Goal: Communication & Community: Answer question/provide support

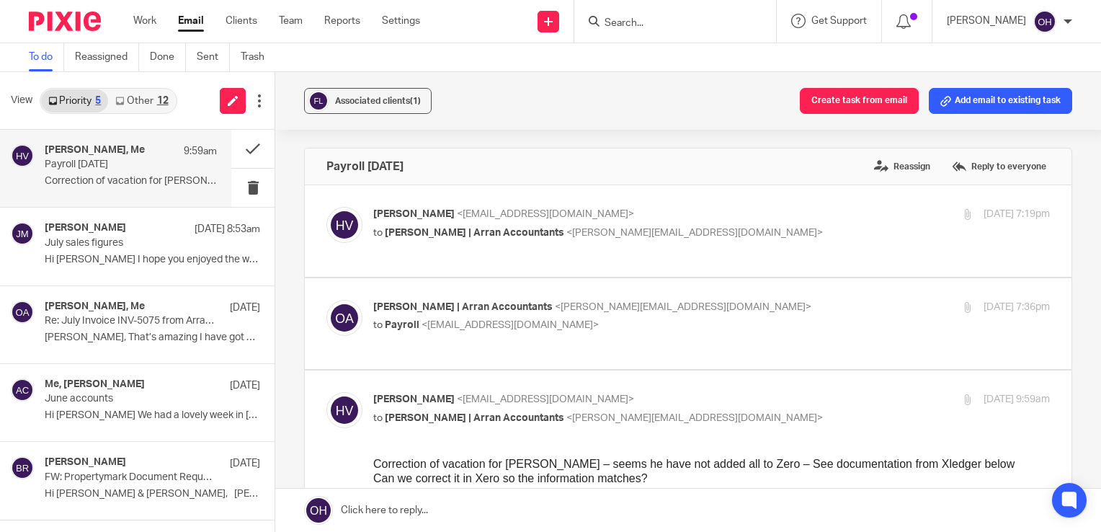
scroll to position [1297, 0]
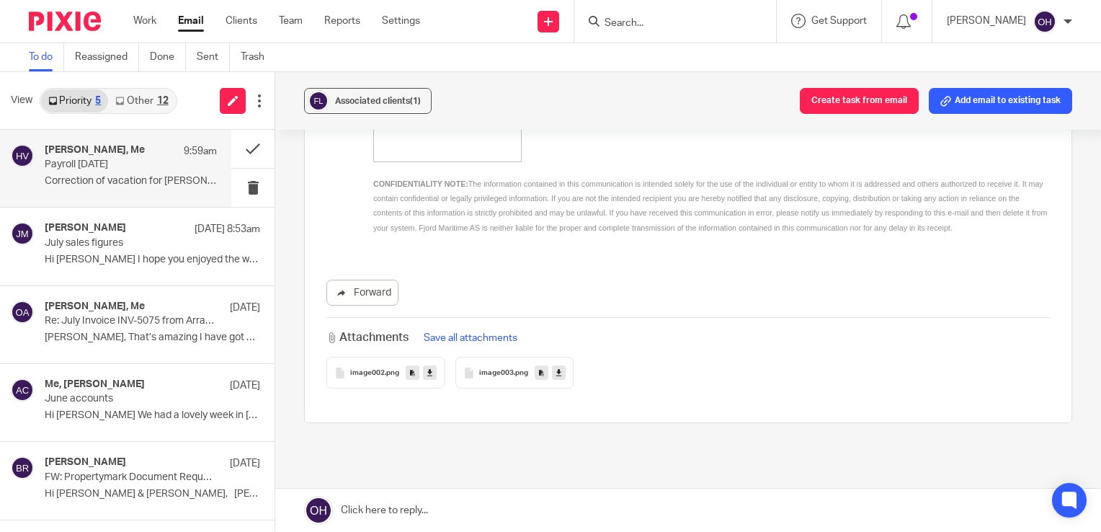
click at [153, 103] on link "Other 12" at bounding box center [141, 100] width 67 height 23
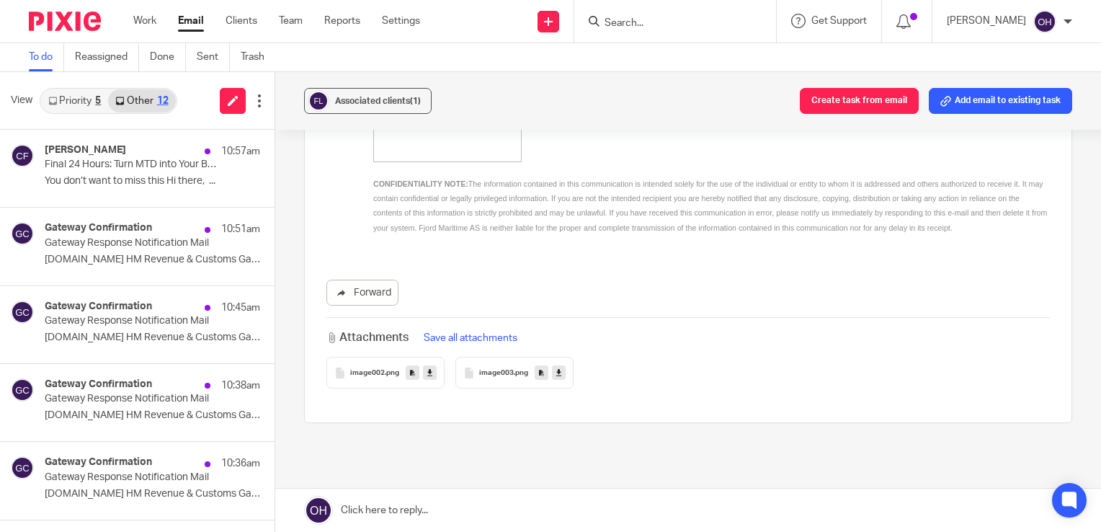
click at [192, 22] on link "Email" at bounding box center [191, 21] width 26 height 14
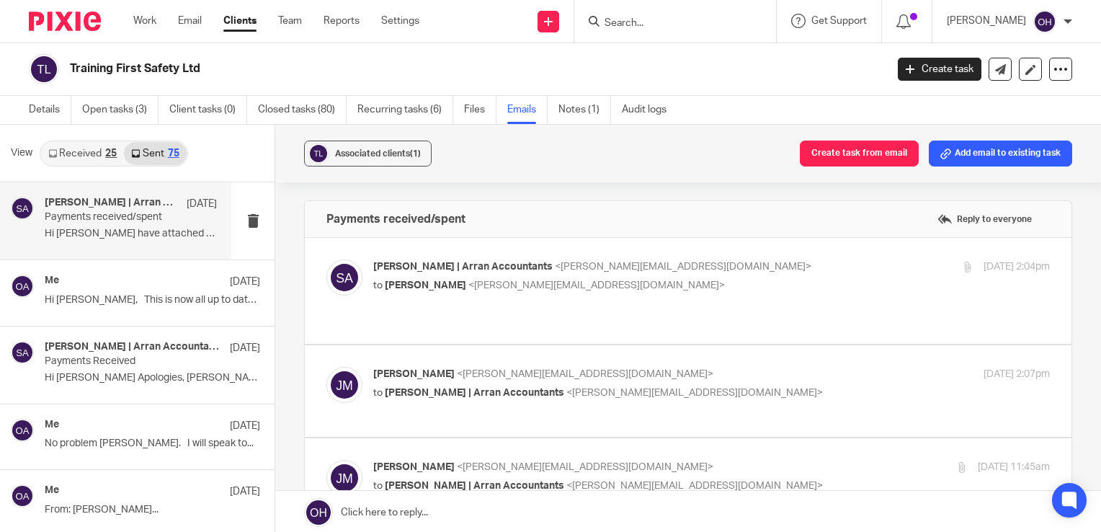
click at [509, 112] on link "Emails" at bounding box center [527, 110] width 40 height 28
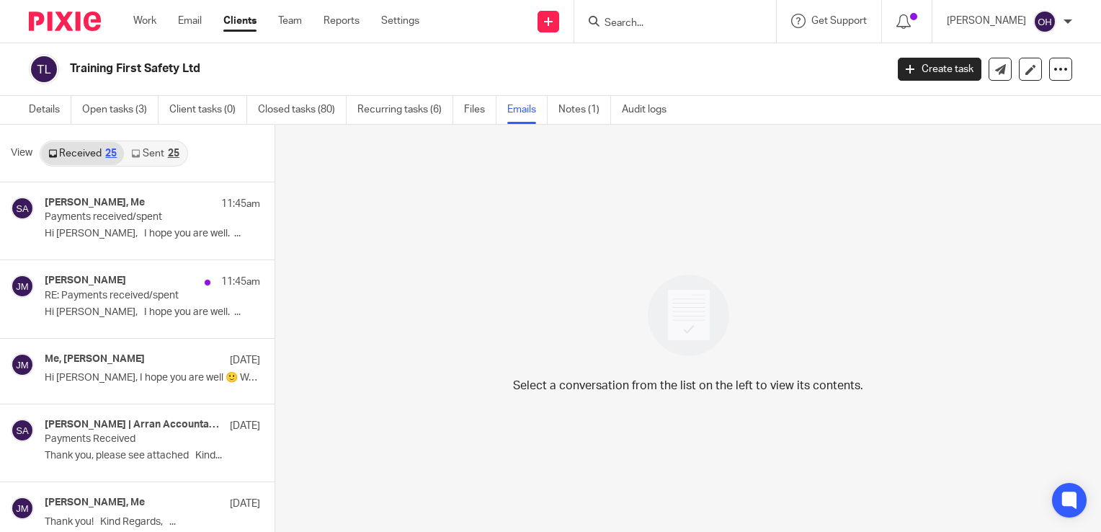
click at [145, 151] on link "Sent 25" at bounding box center [155, 153] width 62 height 23
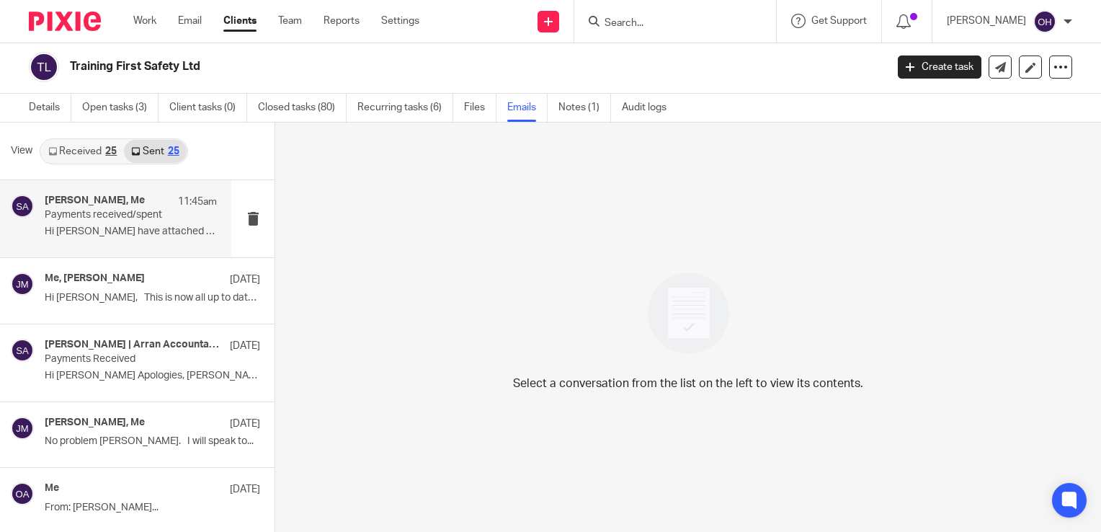
click at [122, 229] on p "Hi Jenny I have attached an updated..." at bounding box center [131, 231] width 172 height 12
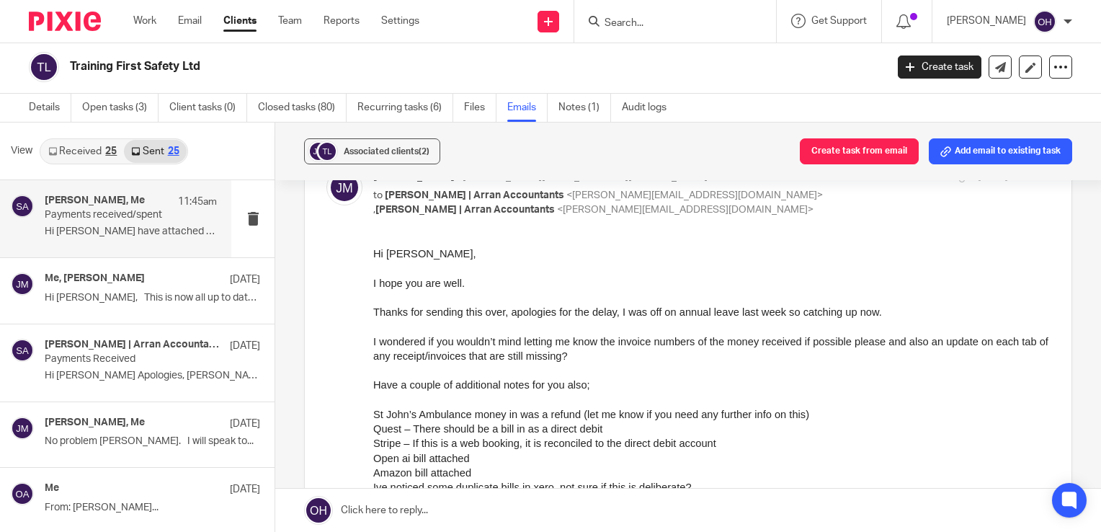
scroll to position [0, 0]
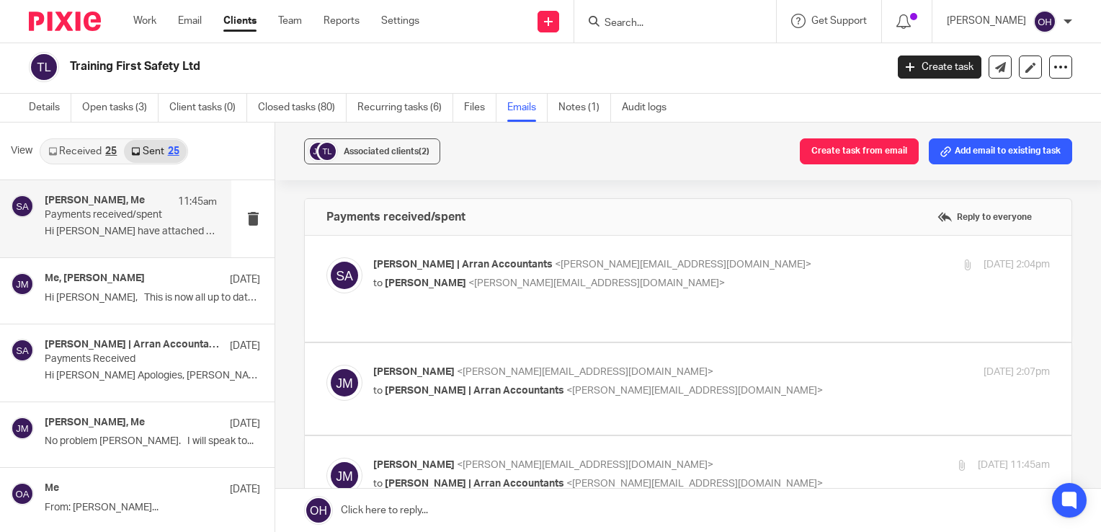
click at [891, 376] on div "Jenny McIntyre <jenny@trainingfirstsafety.co.uk> to Sarah | Arran Accountants <…" at bounding box center [711, 382] width 676 height 36
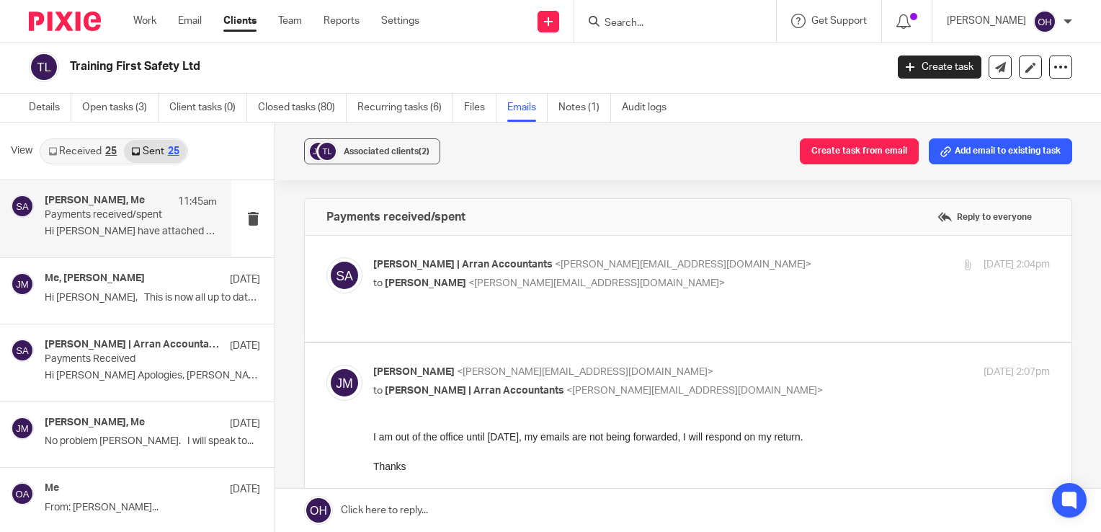
click at [882, 371] on div "Jenny McIntyre <jenny@trainingfirstsafety.co.uk> to Sarah | Arran Accountants <…" at bounding box center [711, 382] width 676 height 36
checkbox input "false"
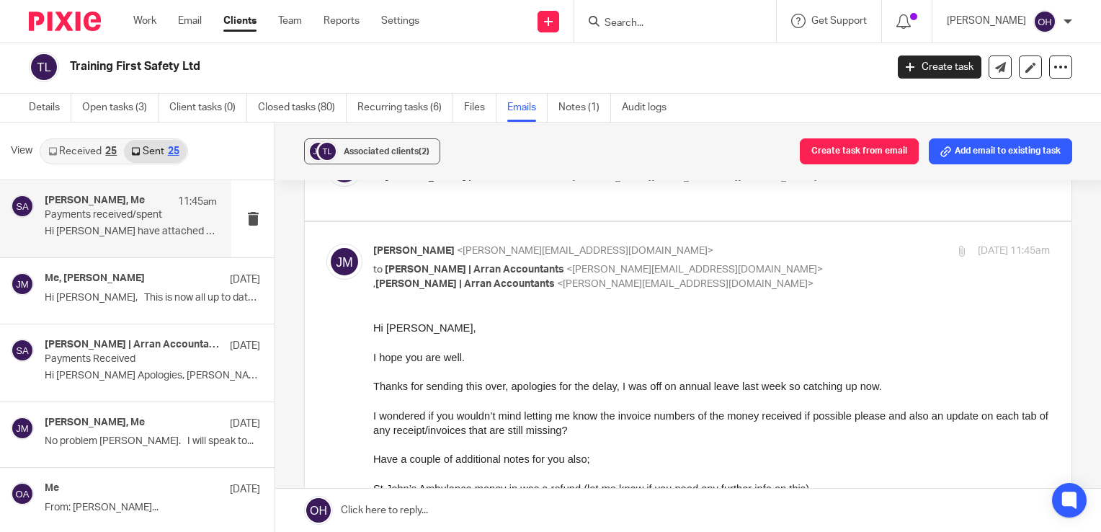
scroll to position [216, 0]
click at [94, 154] on link "Received 25" at bounding box center [82, 151] width 83 height 23
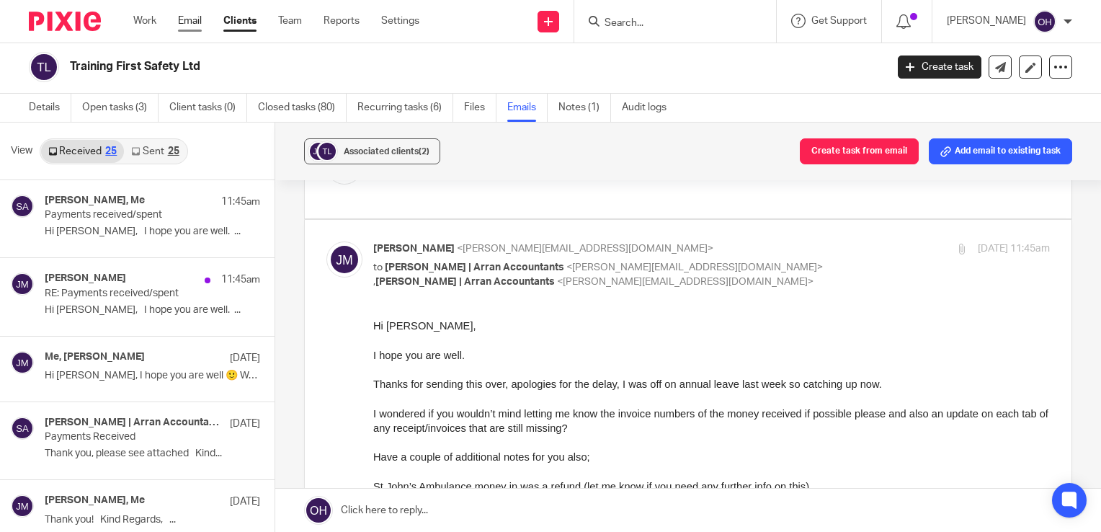
click at [192, 27] on link "Email" at bounding box center [190, 21] width 24 height 14
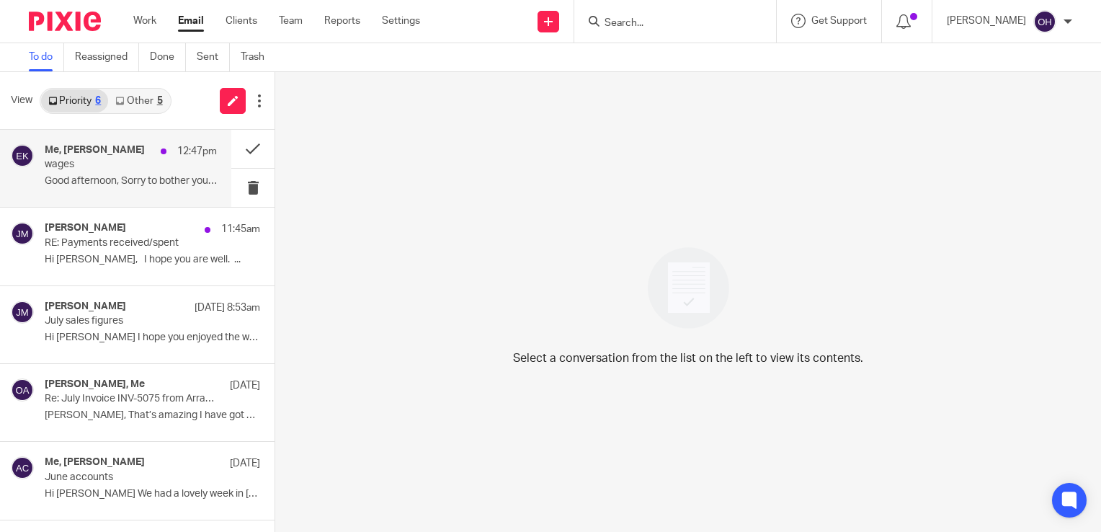
click at [95, 163] on p "wages" at bounding box center [114, 164] width 138 height 12
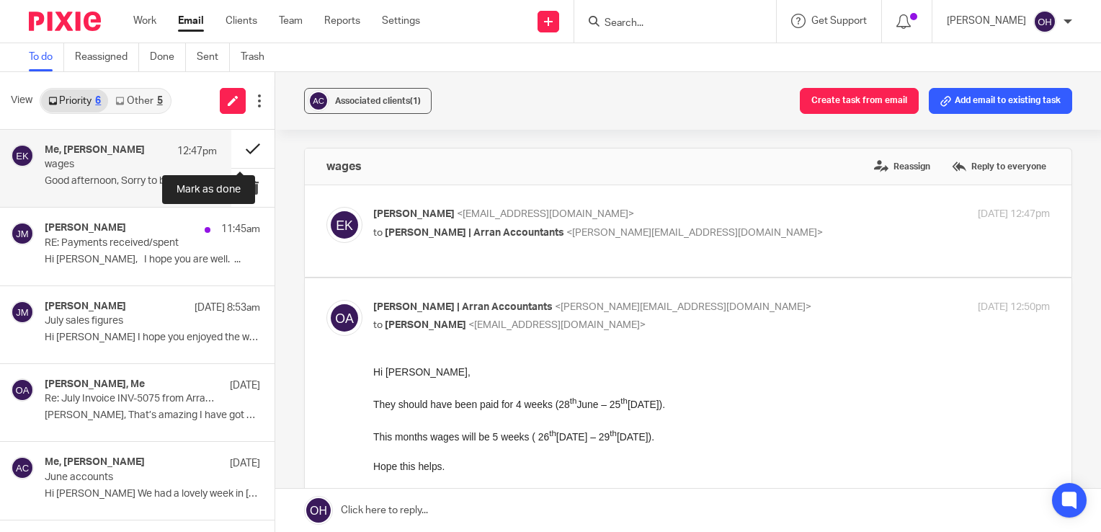
click at [243, 140] on button at bounding box center [252, 149] width 43 height 38
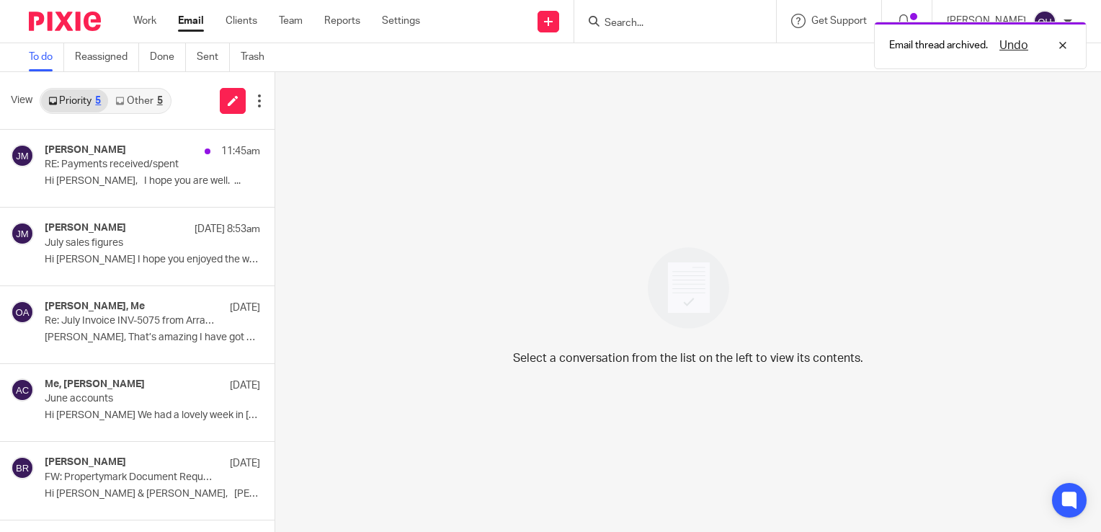
click at [135, 92] on link "Other 5" at bounding box center [138, 100] width 61 height 23
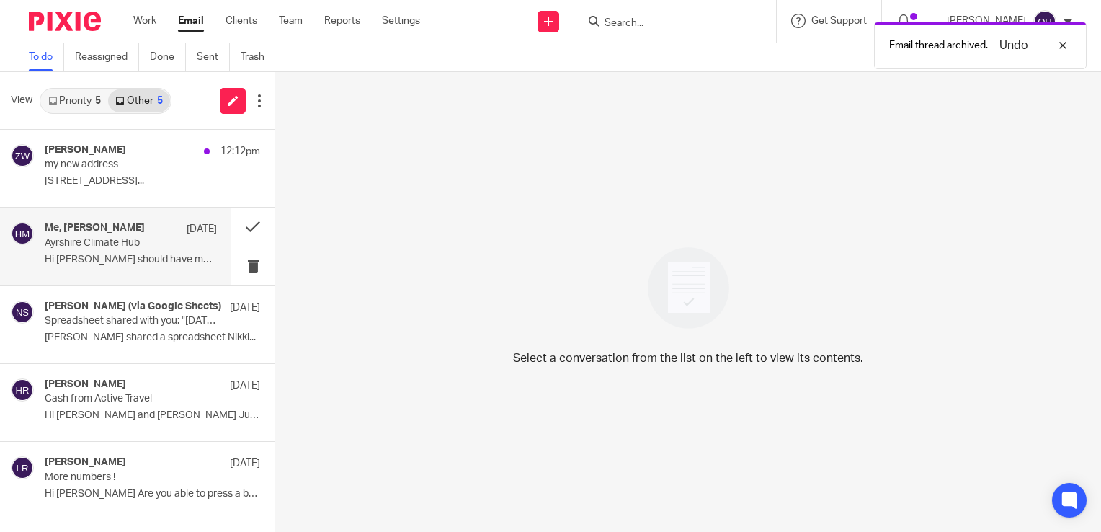
click at [138, 267] on div "Me, Hilary Maguire 6 Aug Ayrshire Climate Hub Hi Olivia I should have mentioned…" at bounding box center [131, 246] width 172 height 48
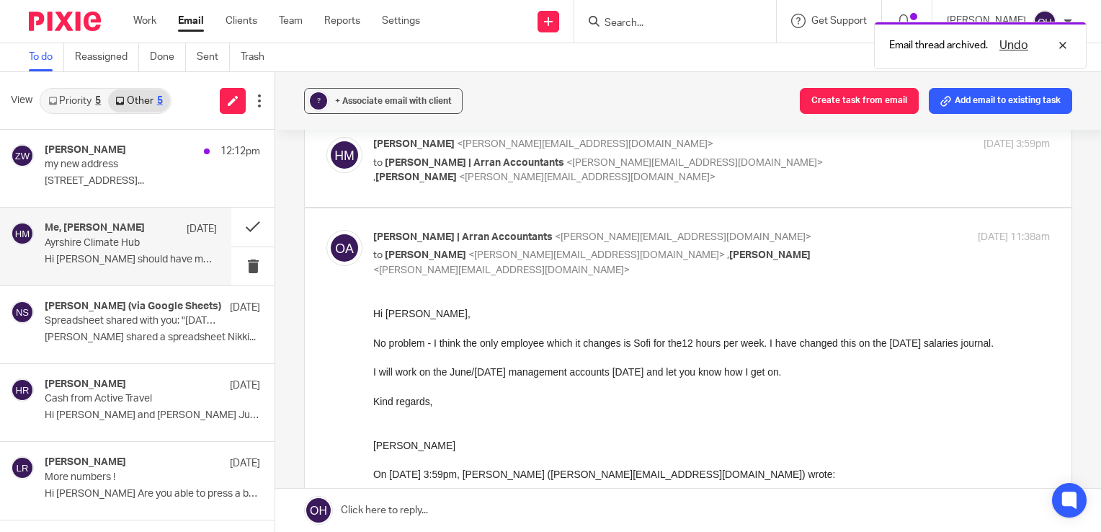
scroll to position [72, 0]
click at [354, 96] on div "+ Associate email with client" at bounding box center [393, 101] width 117 height 14
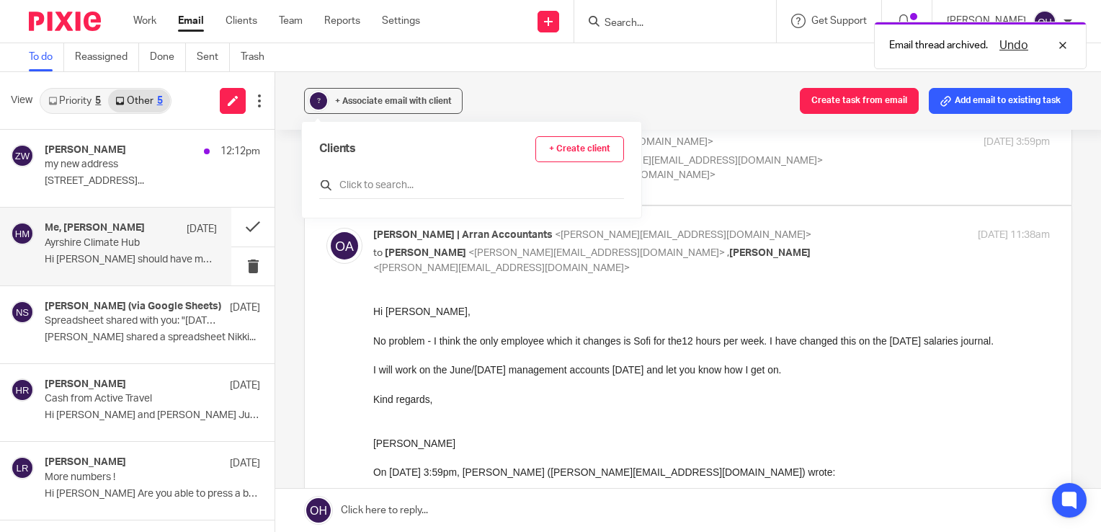
click at [365, 187] on input "text" at bounding box center [471, 185] width 305 height 14
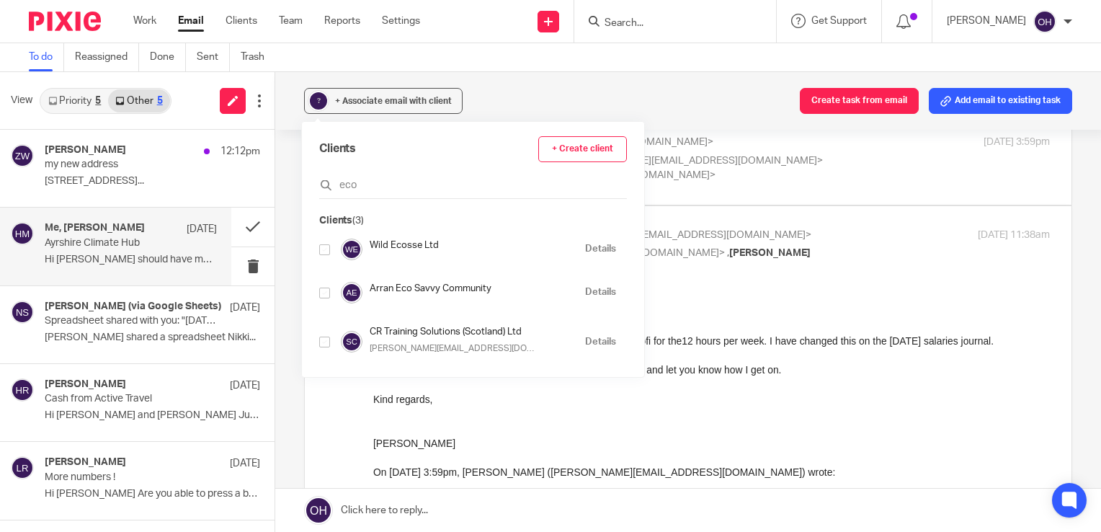
type input "eco"
click at [321, 295] on input "checkbox" at bounding box center [324, 292] width 11 height 11
checkbox input "true"
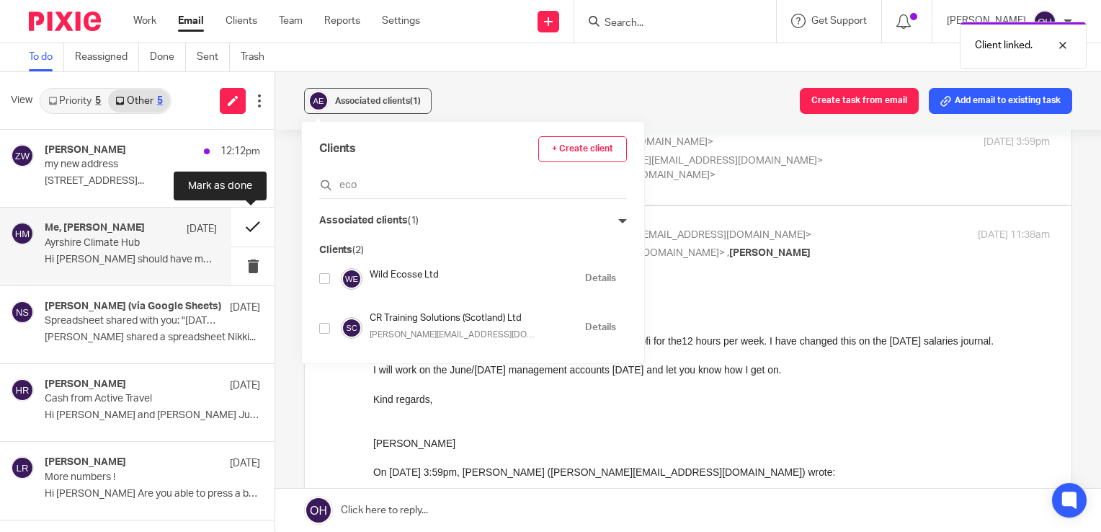
click at [249, 224] on button at bounding box center [252, 226] width 43 height 38
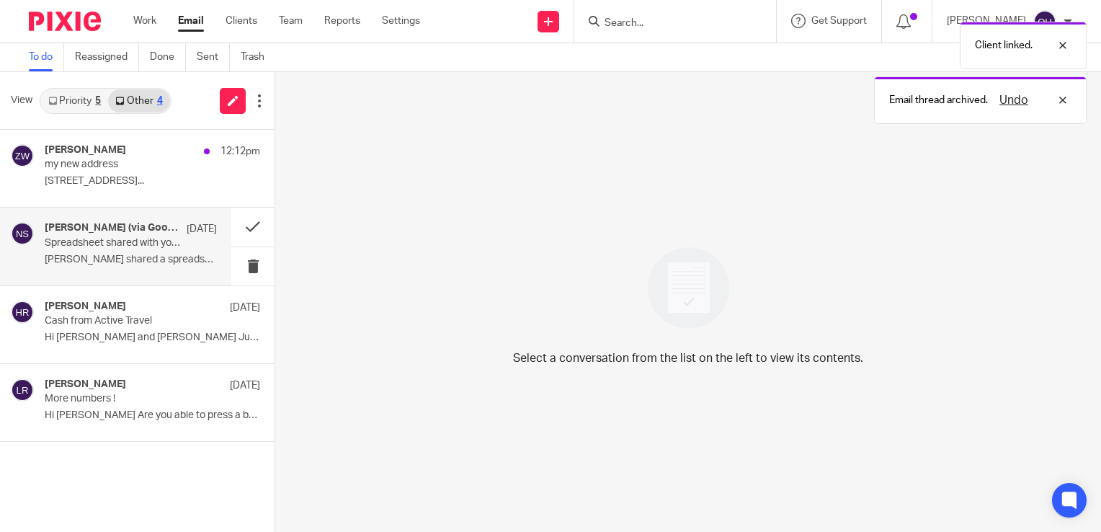
click at [145, 225] on h4 "Nikki Harris (via Google Sheets)" at bounding box center [112, 228] width 135 height 12
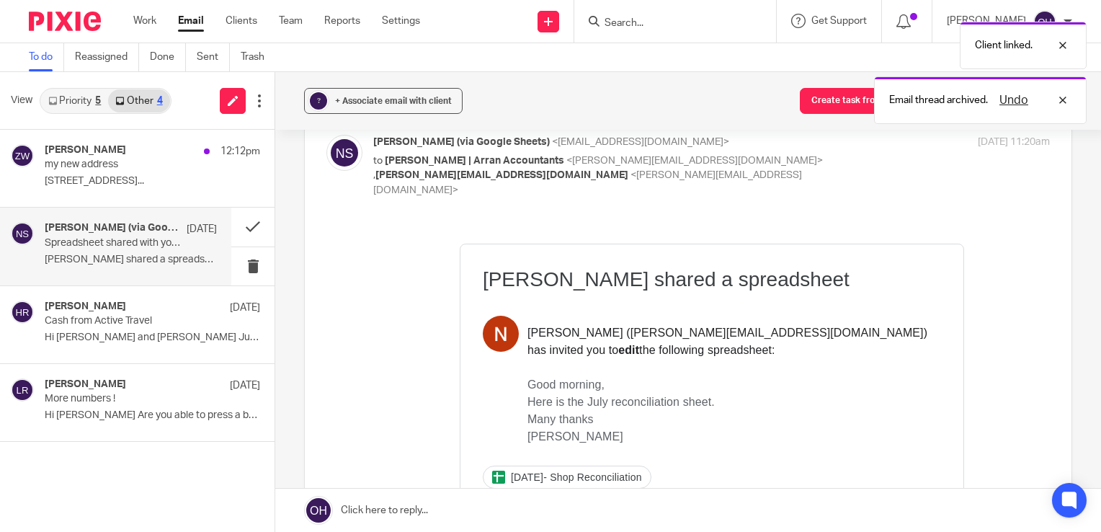
click at [334, 117] on div "? + Associate email with client Create task from email Add email to existing ta…" at bounding box center [688, 101] width 826 height 58
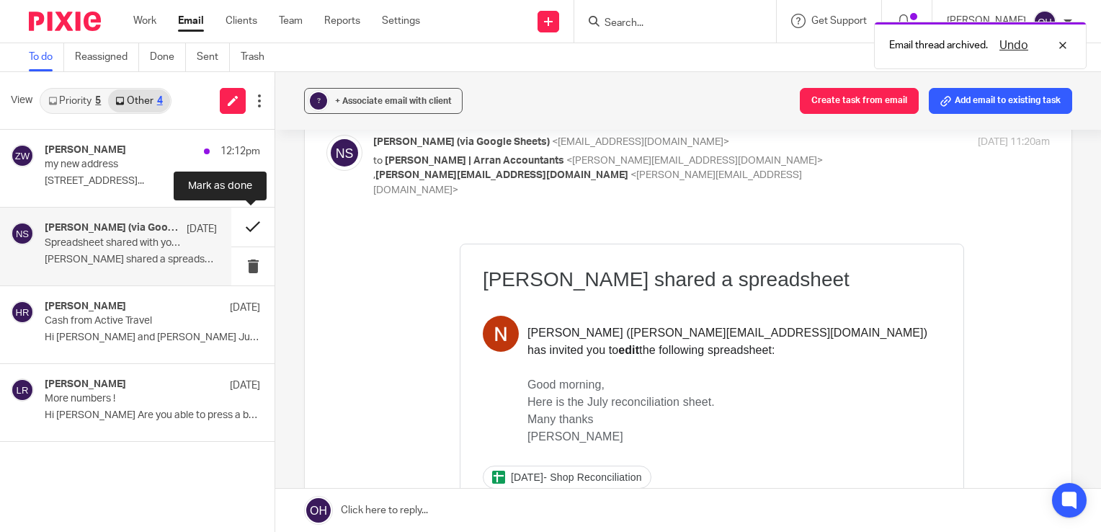
click at [251, 223] on button at bounding box center [252, 226] width 43 height 38
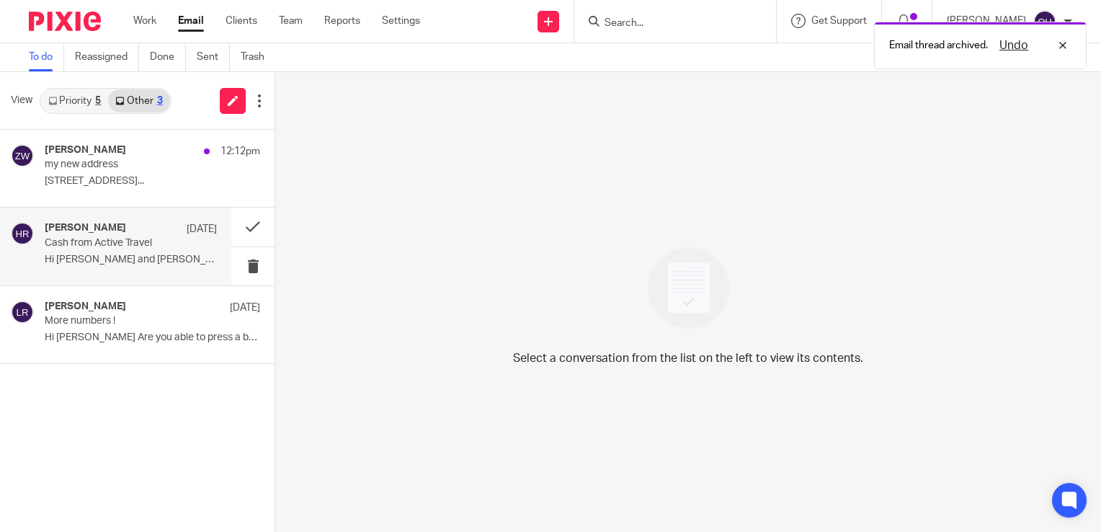
click at [158, 223] on div "Helen Ross 29 Jul" at bounding box center [131, 229] width 172 height 14
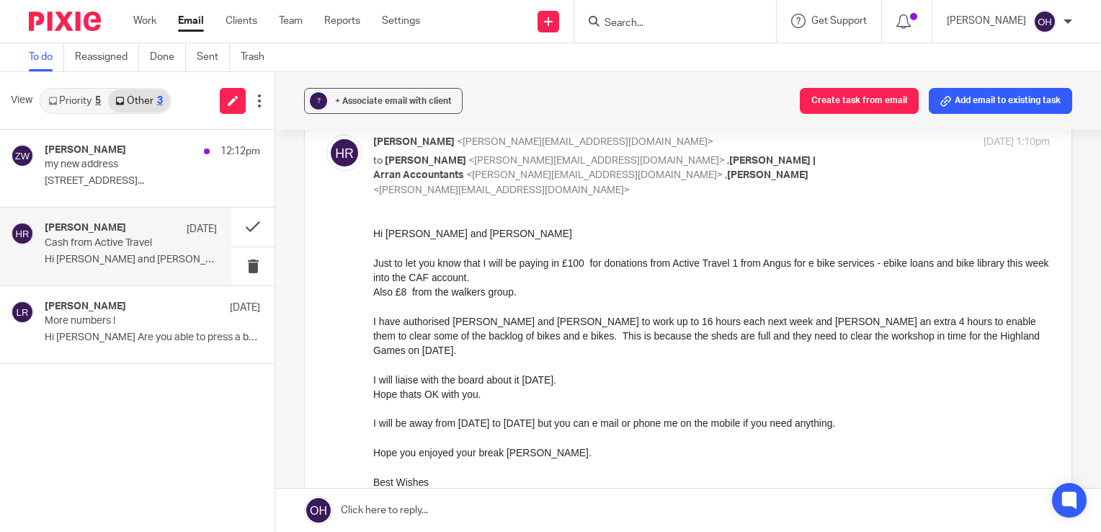
click at [84, 76] on div "View Priority 5 Other 3" at bounding box center [137, 101] width 274 height 58
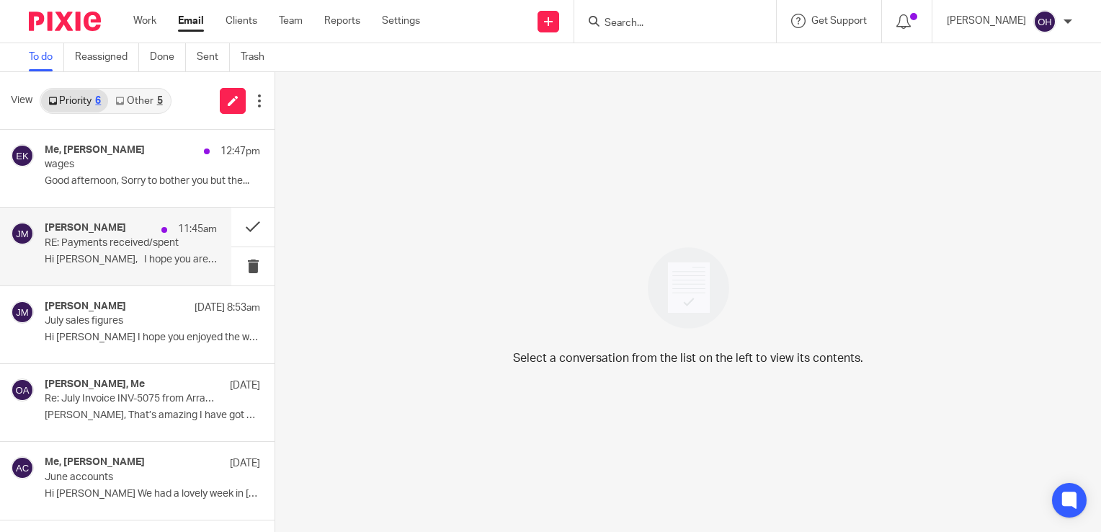
click at [112, 238] on p "RE: Payments received/spent" at bounding box center [114, 243] width 138 height 12
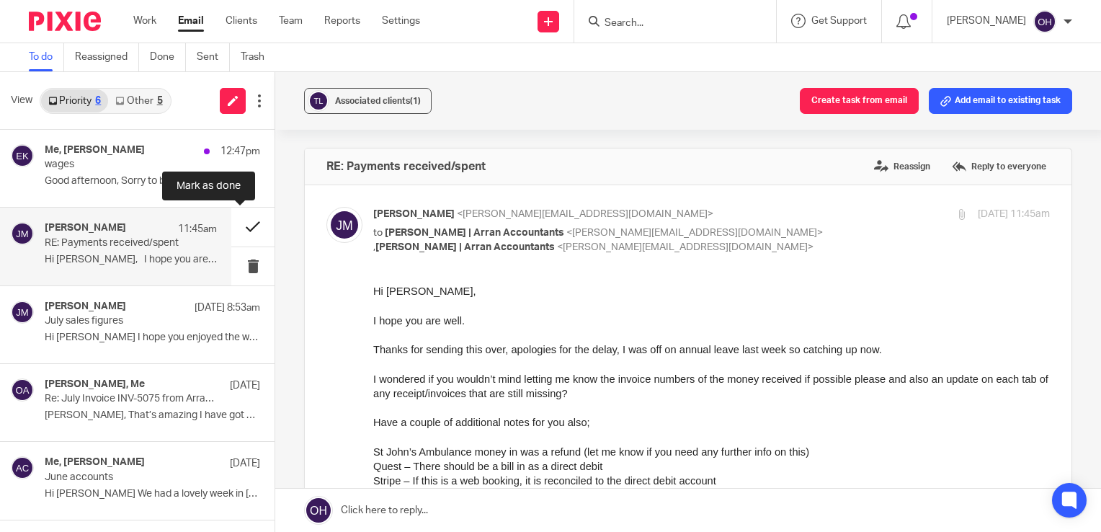
click at [231, 225] on button at bounding box center [252, 226] width 43 height 38
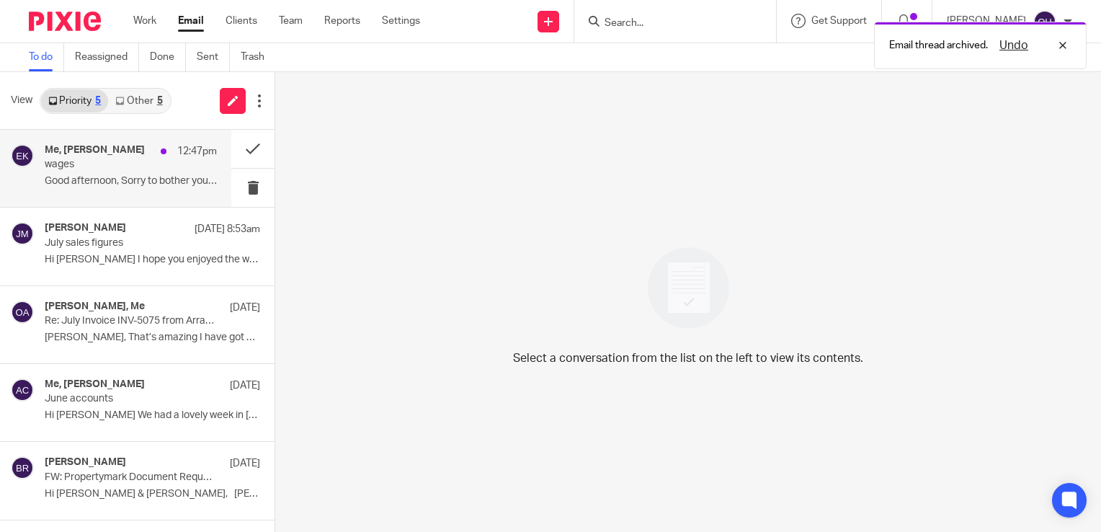
click at [113, 180] on p "Good afternoon, Sorry to bother you but the..." at bounding box center [131, 181] width 172 height 12
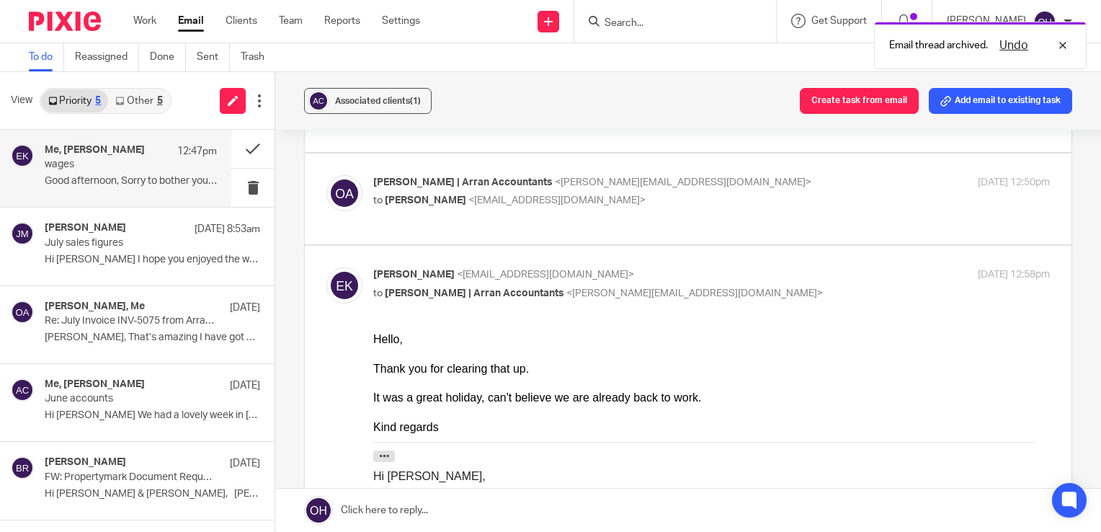
scroll to position [144, 0]
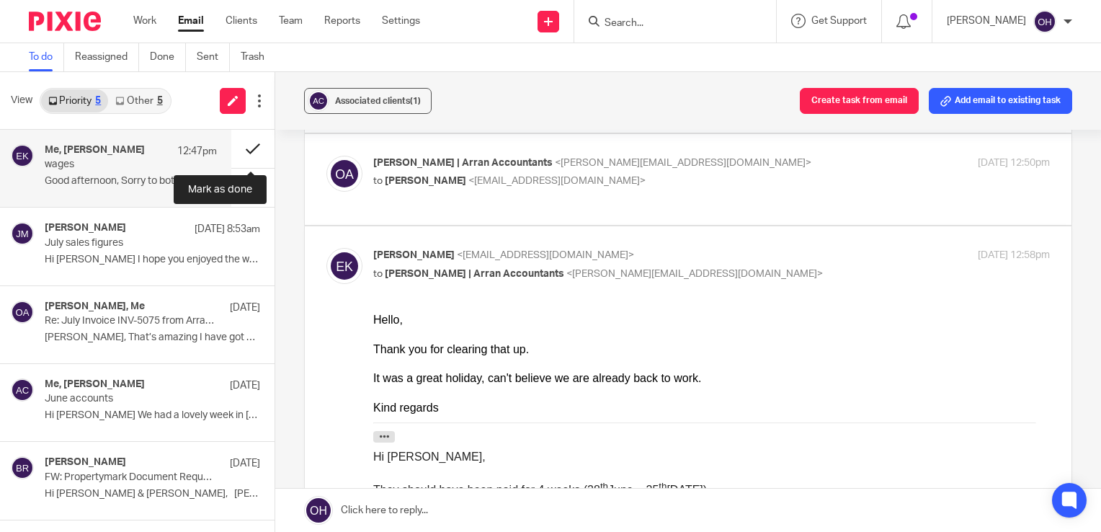
click at [250, 151] on button at bounding box center [252, 149] width 43 height 38
